Goal: Task Accomplishment & Management: Use online tool/utility

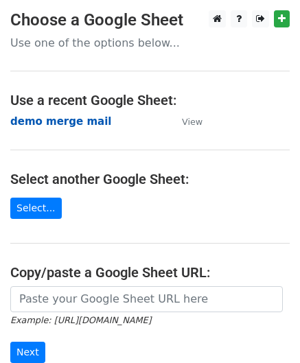
click at [43, 124] on strong "demo merge mail" at bounding box center [60, 121] width 101 height 12
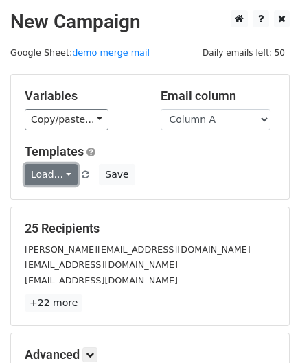
drag, startPoint x: 62, startPoint y: 174, endPoint x: 54, endPoint y: 171, distance: 8.9
click at [54, 171] on link "Load..." at bounding box center [51, 174] width 53 height 21
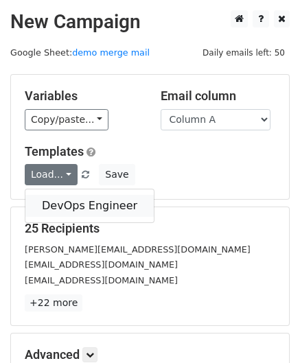
click at [58, 202] on link "DevOps Engineer" at bounding box center [89, 206] width 128 height 22
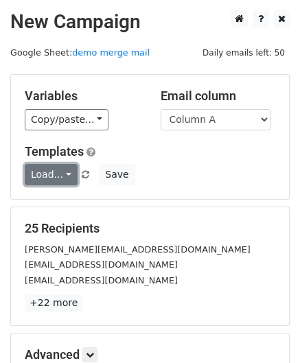
click at [58, 175] on link "Load..." at bounding box center [51, 174] width 53 height 21
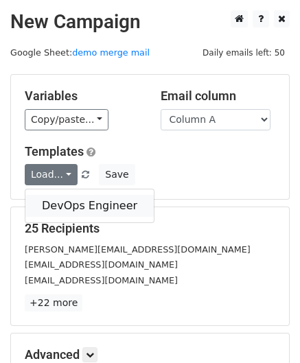
click at [52, 202] on link "DevOps Engineer" at bounding box center [89, 206] width 128 height 22
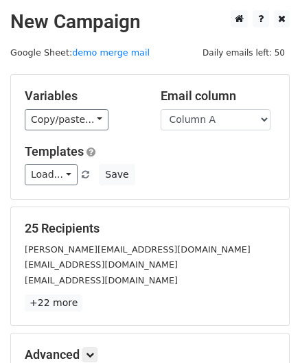
scroll to position [167, 0]
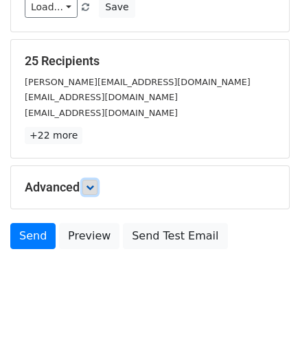
click at [85, 189] on link at bounding box center [89, 187] width 15 height 15
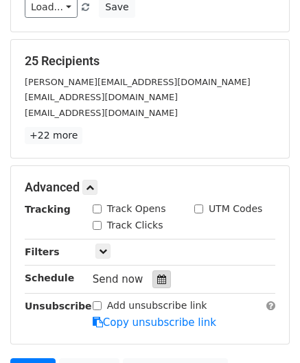
click at [159, 282] on div at bounding box center [161, 279] width 19 height 18
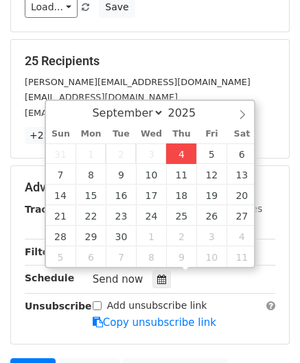
type input "2025-09-04 12:00"
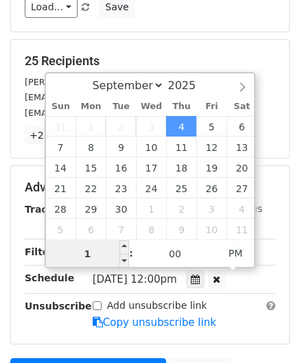
type input "11"
type input "2025-09-04 11:00"
click at [239, 253] on span "AM" at bounding box center [236, 253] width 38 height 27
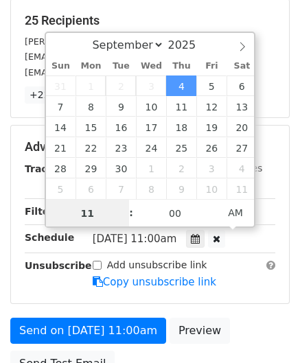
scroll to position [209, 0]
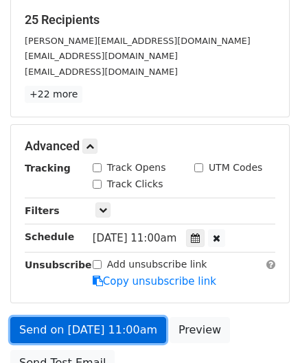
click at [73, 330] on link "Send on Sep 4 at 11:00am" at bounding box center [88, 330] width 156 height 26
